Goal: Transaction & Acquisition: Purchase product/service

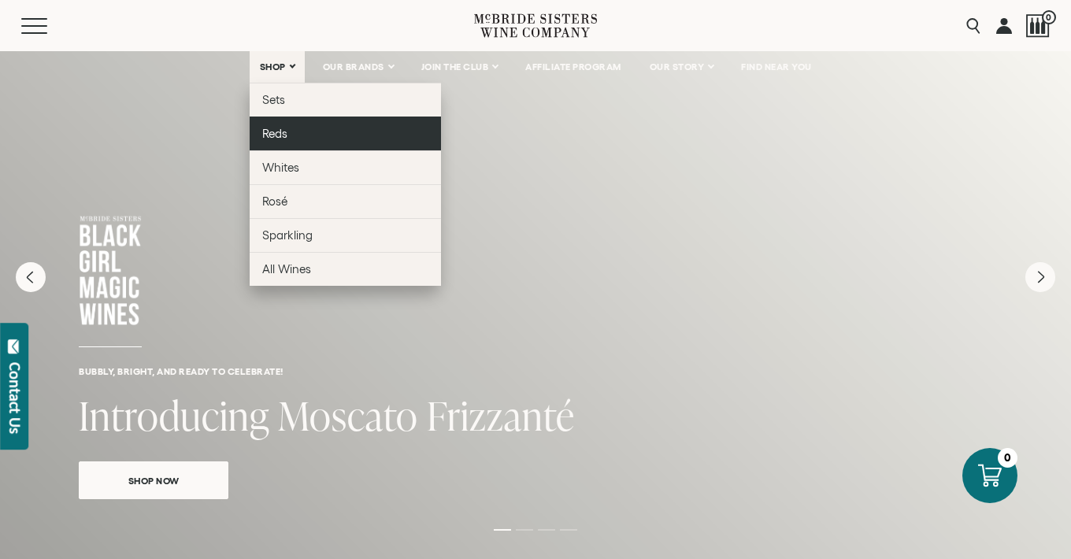
click at [295, 125] on link "Reds" at bounding box center [345, 134] width 191 height 34
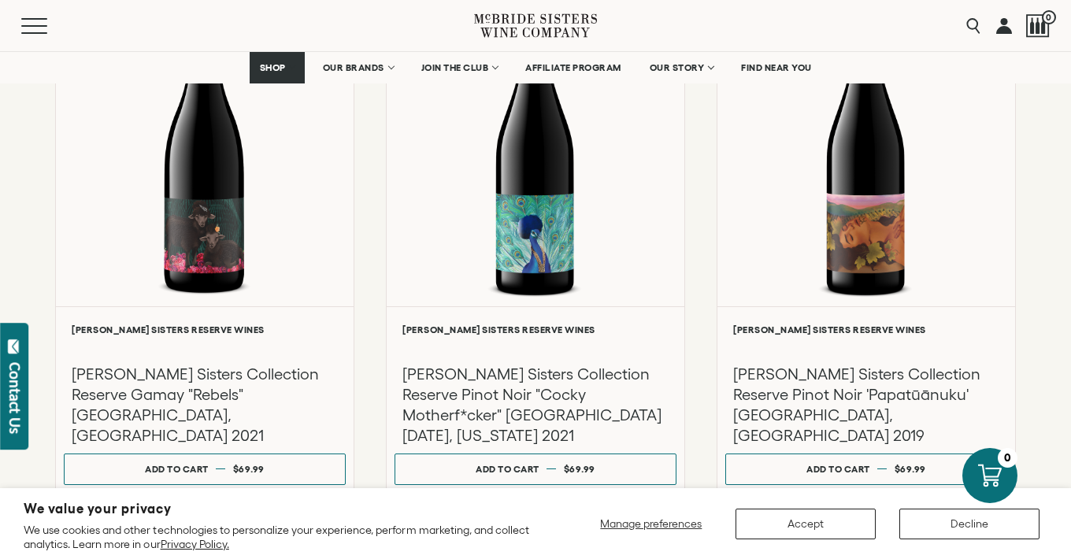
scroll to position [1327, 0]
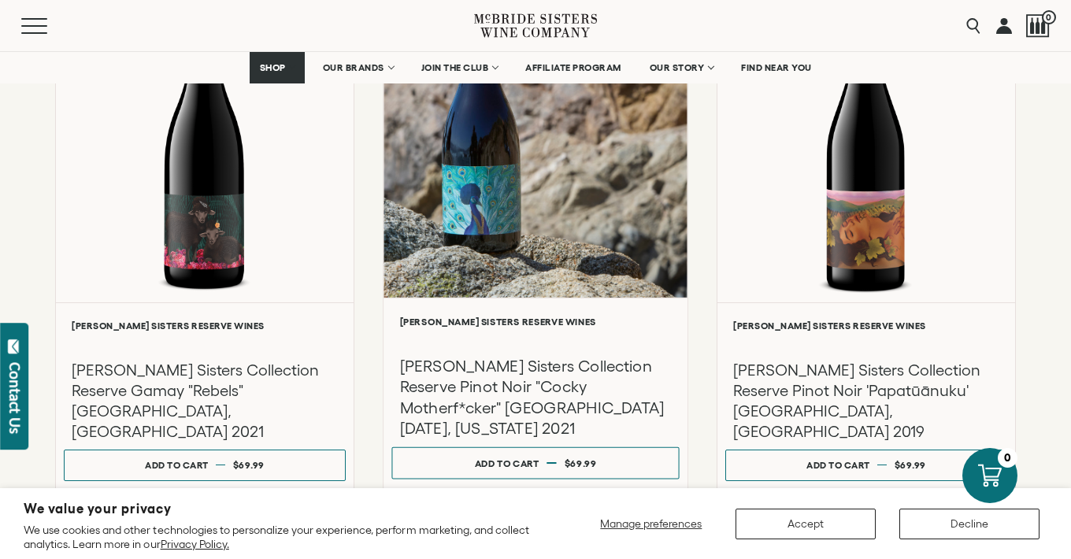
click at [441, 374] on h3 "[PERSON_NAME] Sisters Collection Reserve Pinot Noir "Cocky Motherf*cker" [GEOGR…" at bounding box center [536, 397] width 272 height 83
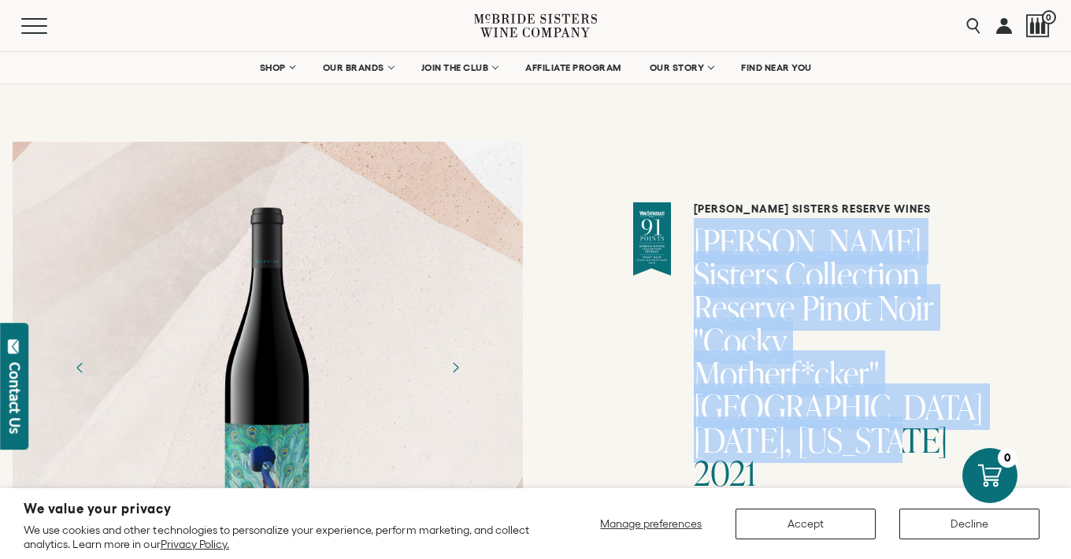
drag, startPoint x: 913, startPoint y: 442, endPoint x: 716, endPoint y: 255, distance: 271.3
click at [716, 255] on h1 "[PERSON_NAME] Sisters Collection Reserve Pinot Noir "Cocky Motherf*cker" [GEOGR…" at bounding box center [834, 357] width 280 height 265
copy h1 "[PERSON_NAME] Sisters Collection Reserve Pinot Noir "Cocky Motherf*cker" [GEOGR…"
